Goal: Communication & Community: Connect with others

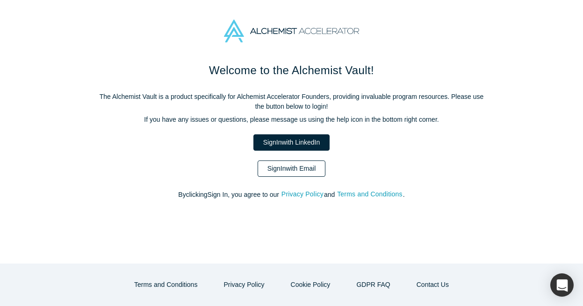
click at [316, 167] on link "Sign In with Email" at bounding box center [291, 169] width 68 height 16
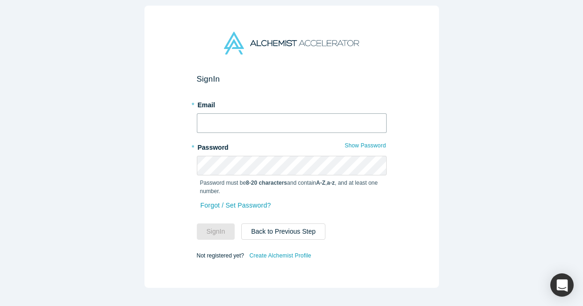
type input "[EMAIL_ADDRESS][PERSON_NAME][DOMAIN_NAME]"
click at [216, 232] on button "Sign In" at bounding box center [216, 232] width 38 height 16
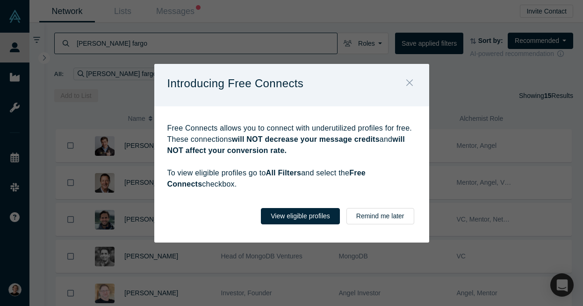
click at [407, 82] on icon "Close" at bounding box center [408, 83] width 7 height 7
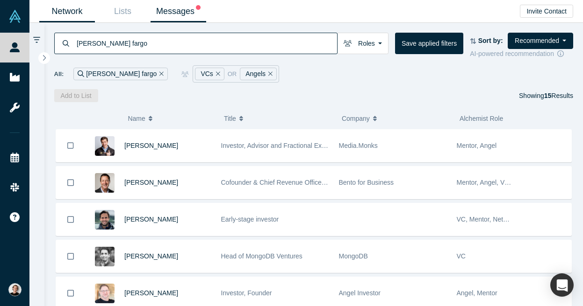
click at [181, 14] on link "Messages" at bounding box center [178, 11] width 56 height 22
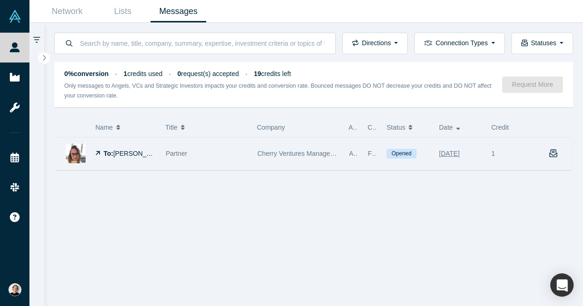
click at [551, 155] on icon "button" at bounding box center [553, 153] width 8 height 8
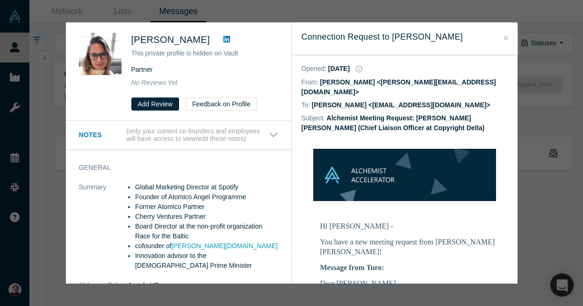
click at [505, 40] on icon "Close" at bounding box center [506, 38] width 4 height 7
